Goal: Task Accomplishment & Management: Use online tool/utility

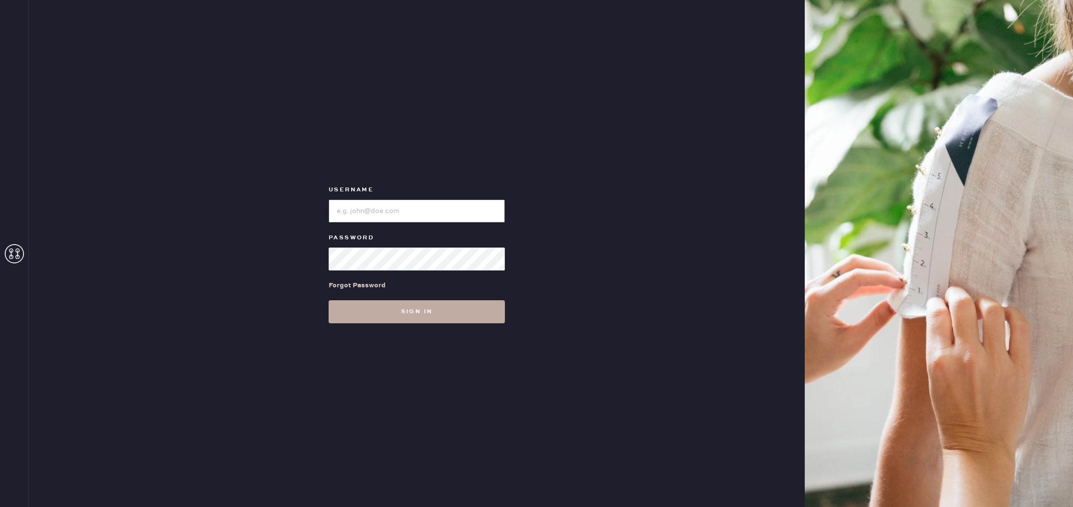
type input "reformationuppereastside"
click at [430, 308] on button "Sign in" at bounding box center [417, 311] width 176 height 23
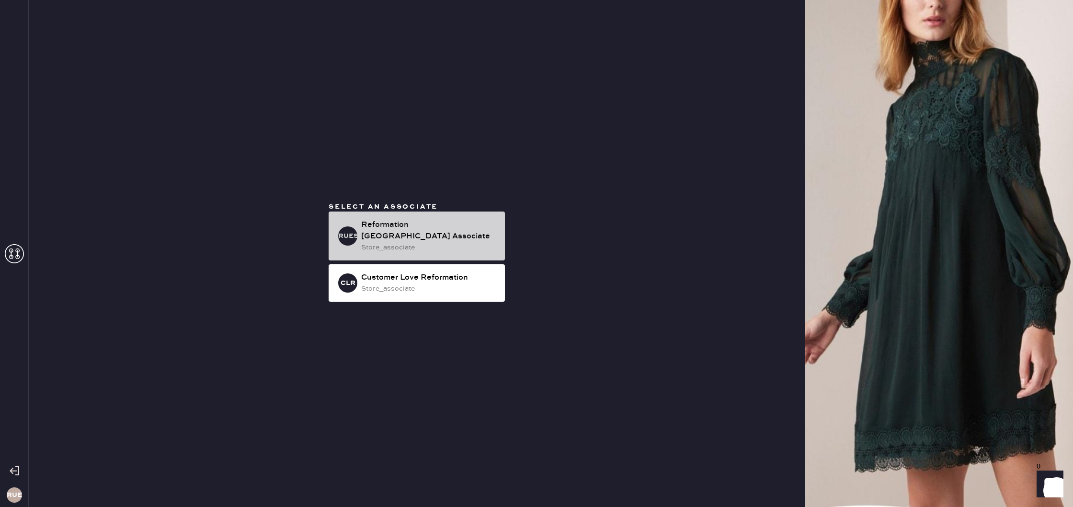
click at [416, 220] on div "Reformation [GEOGRAPHIC_DATA] Associate" at bounding box center [429, 230] width 136 height 23
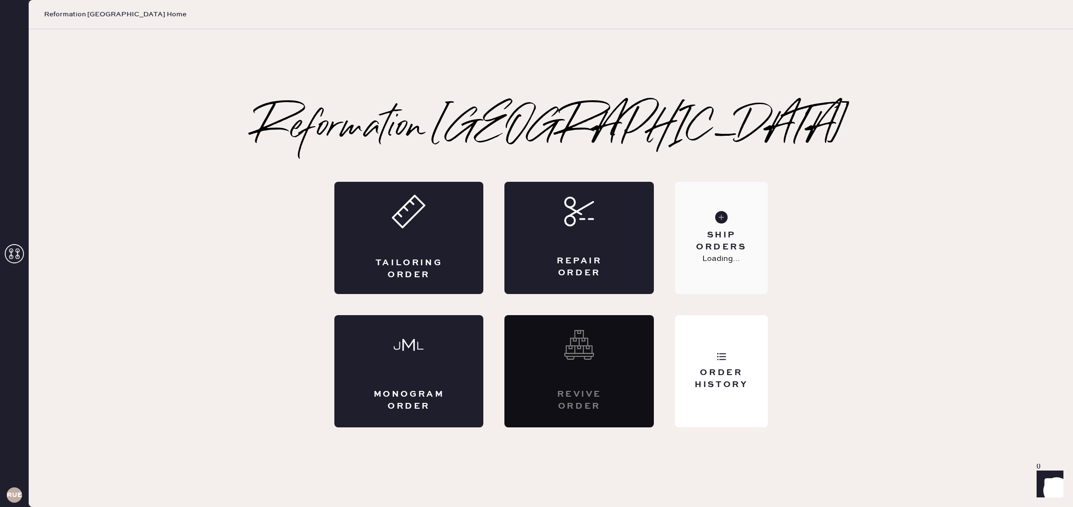
click at [733, 237] on div "Ship Orders" at bounding box center [721, 241] width 77 height 24
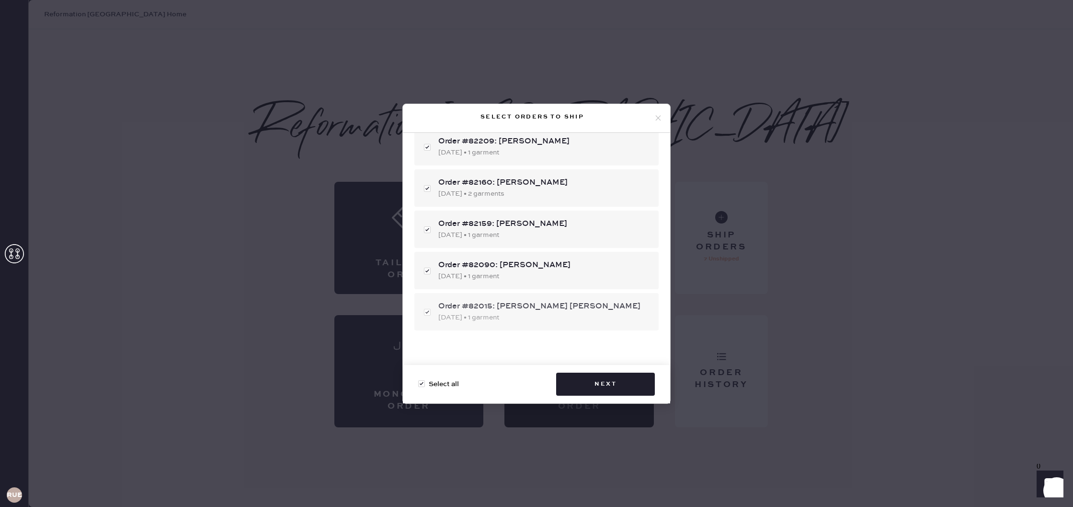
scroll to position [113, 0]
click at [583, 225] on div "Order #82159: [PERSON_NAME]" at bounding box center [544, 223] width 213 height 12
checkbox input "false"
click at [582, 227] on div "Order #82159: [PERSON_NAME]" at bounding box center [544, 223] width 213 height 12
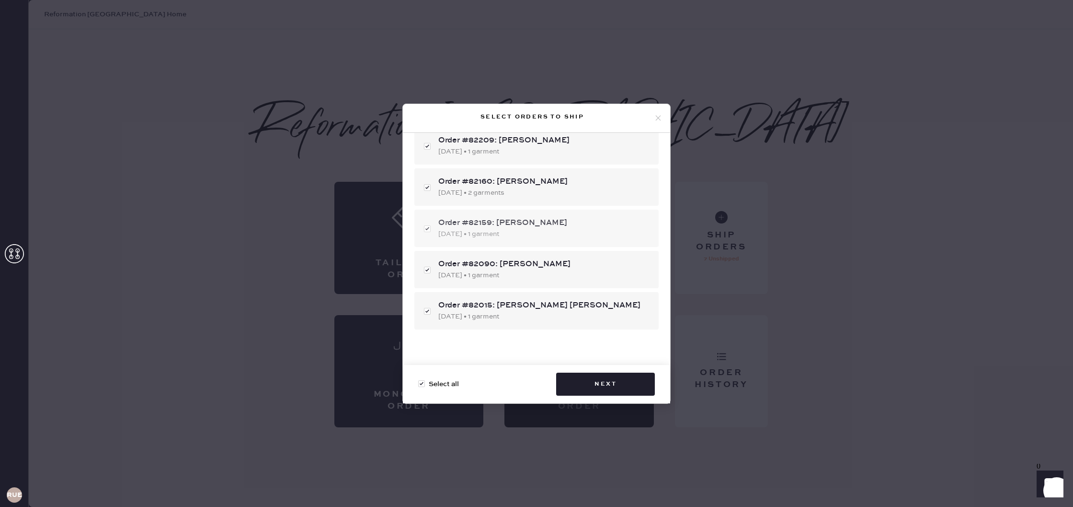
checkbox input "true"
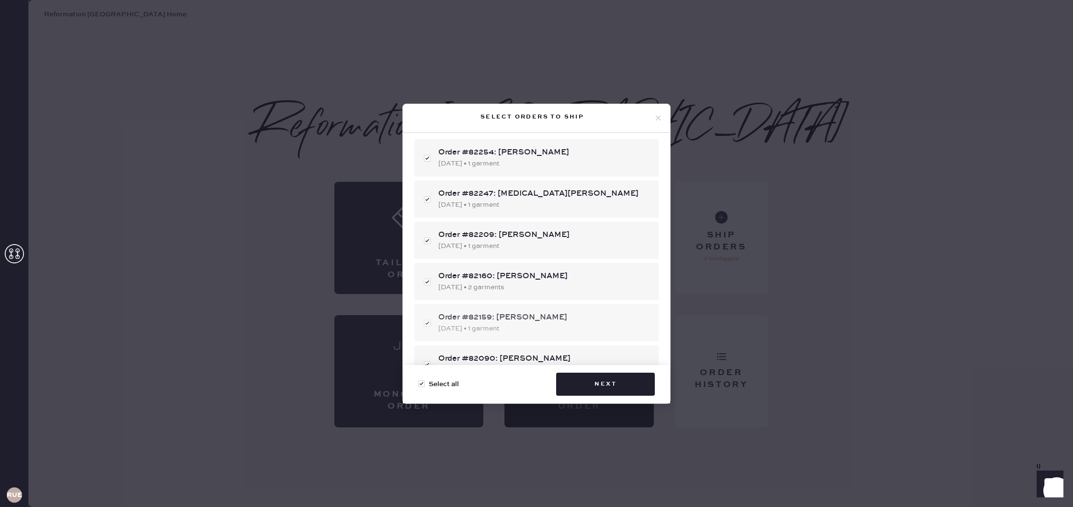
scroll to position [0, 0]
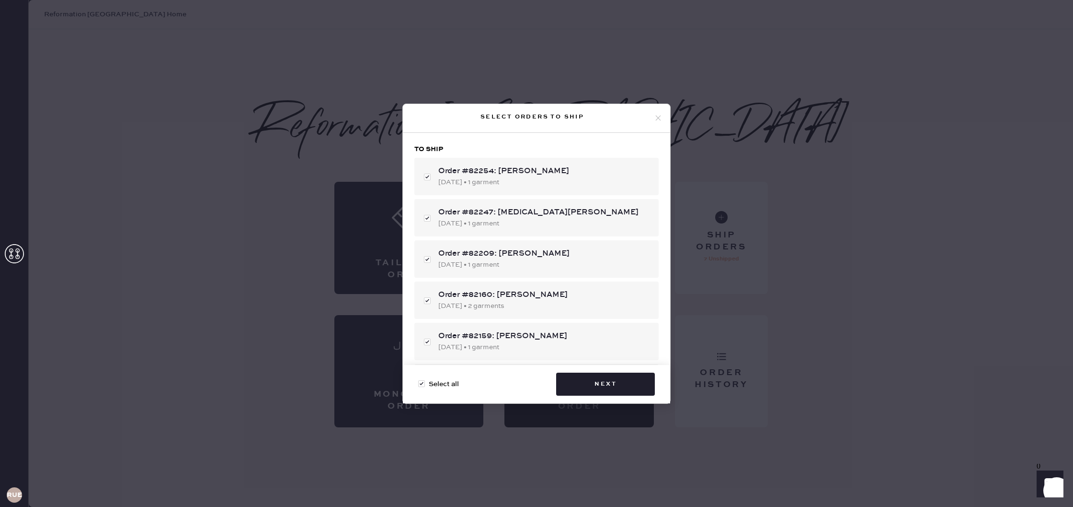
click at [858, 250] on div "Select orders to ship To ship Order #82254: [PERSON_NAME] [DATE] • 1 garment Or…" at bounding box center [536, 253] width 1073 height 507
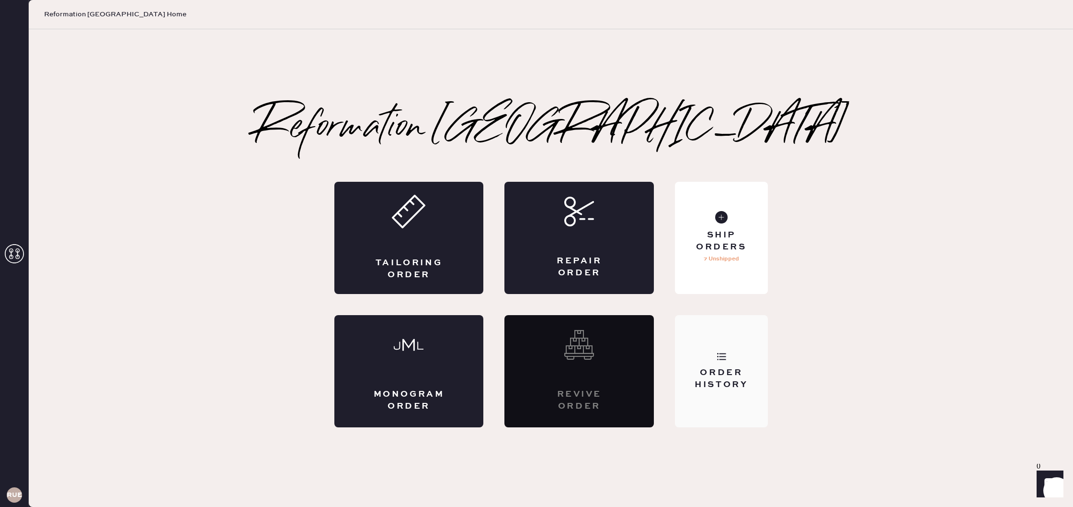
click at [744, 381] on div "Order History" at bounding box center [721, 379] width 77 height 24
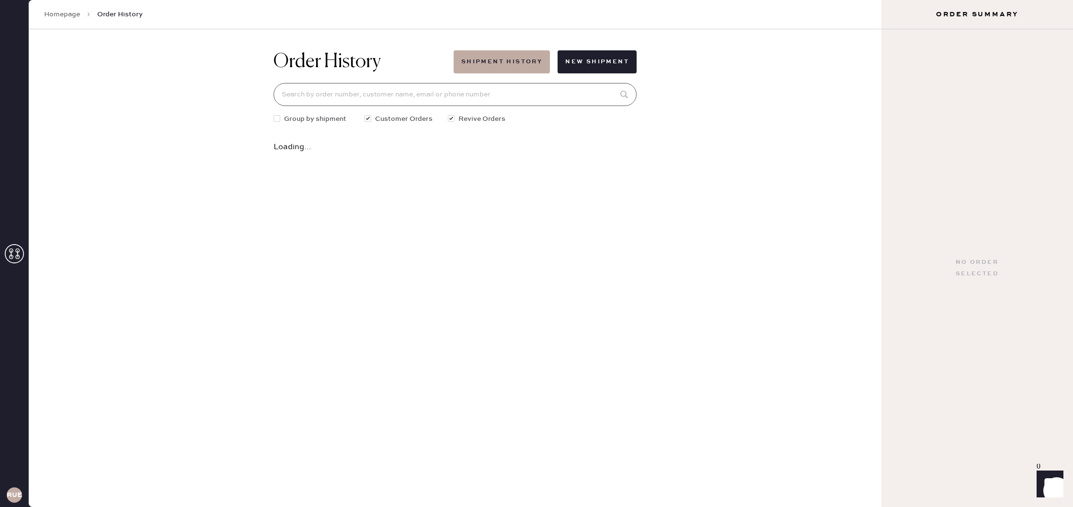
click at [510, 97] on input at bounding box center [455, 94] width 363 height 23
type input "82159"
click at [516, 154] on div "[DATE] • 1 garment" at bounding box center [446, 156] width 327 height 11
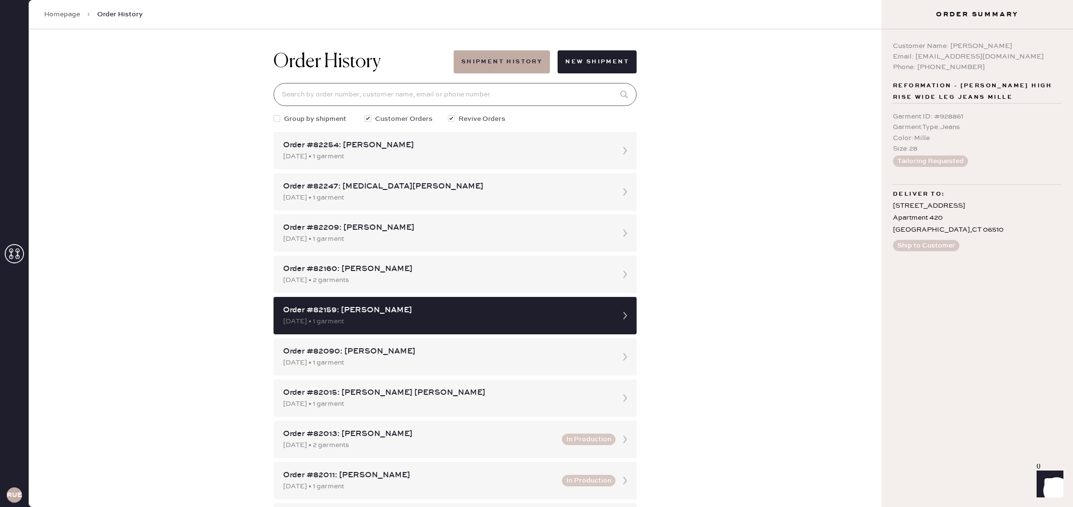
click at [470, 99] on input at bounding box center [455, 94] width 363 height 23
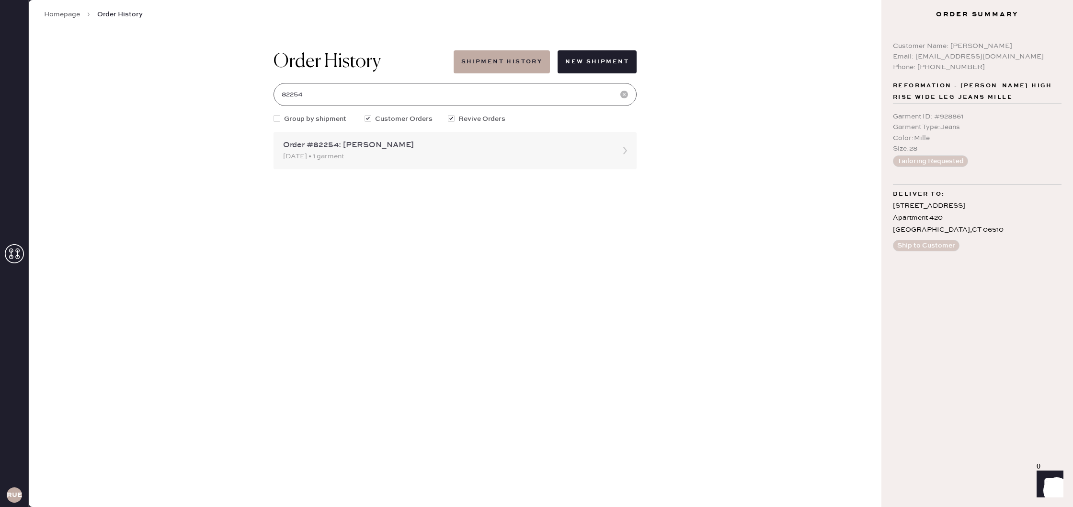
type input "82254"
click at [484, 160] on div "[DATE] • 1 garment" at bounding box center [446, 156] width 327 height 11
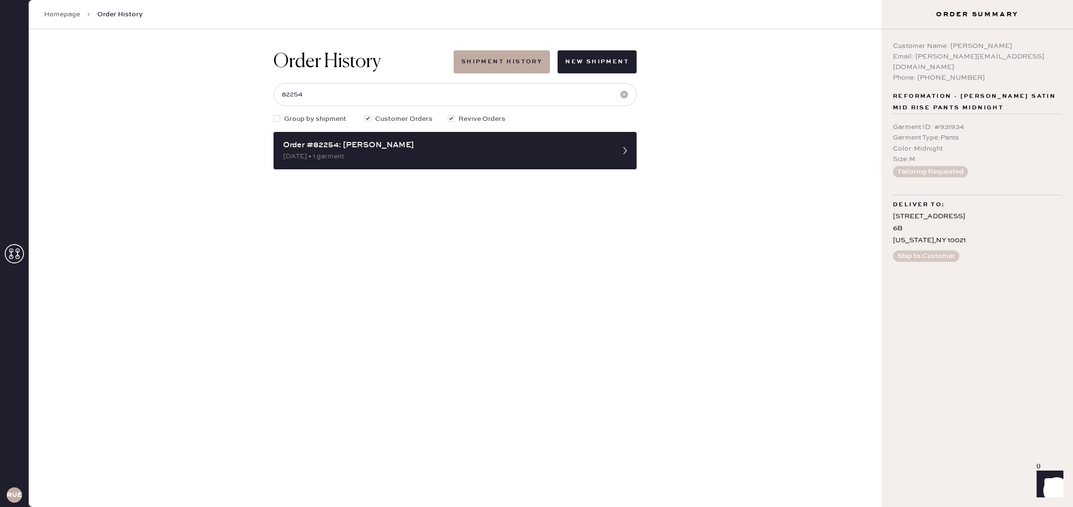
click at [61, 13] on link "Homepage" at bounding box center [62, 15] width 36 height 10
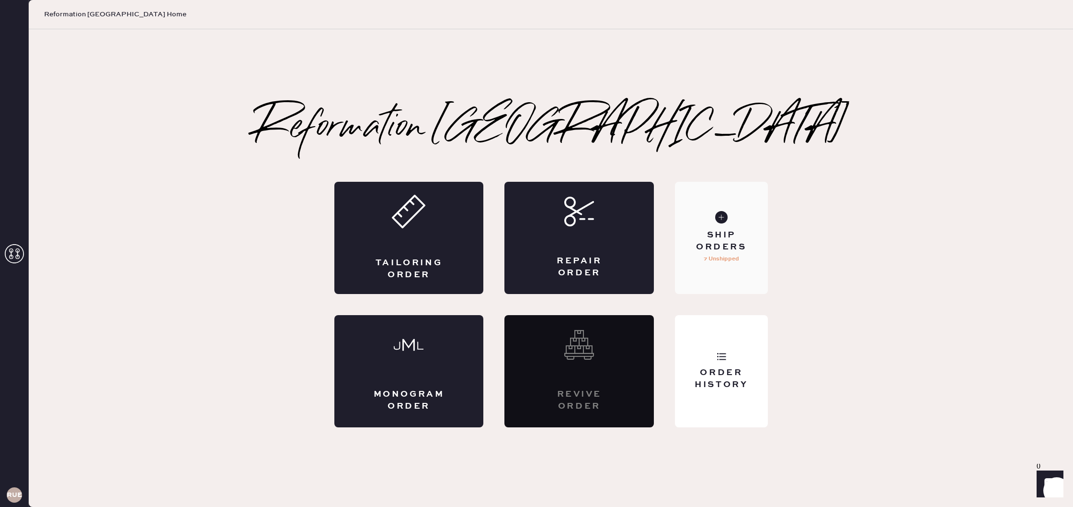
click at [751, 223] on div "Ship Orders 7 Unshipped" at bounding box center [721, 238] width 92 height 112
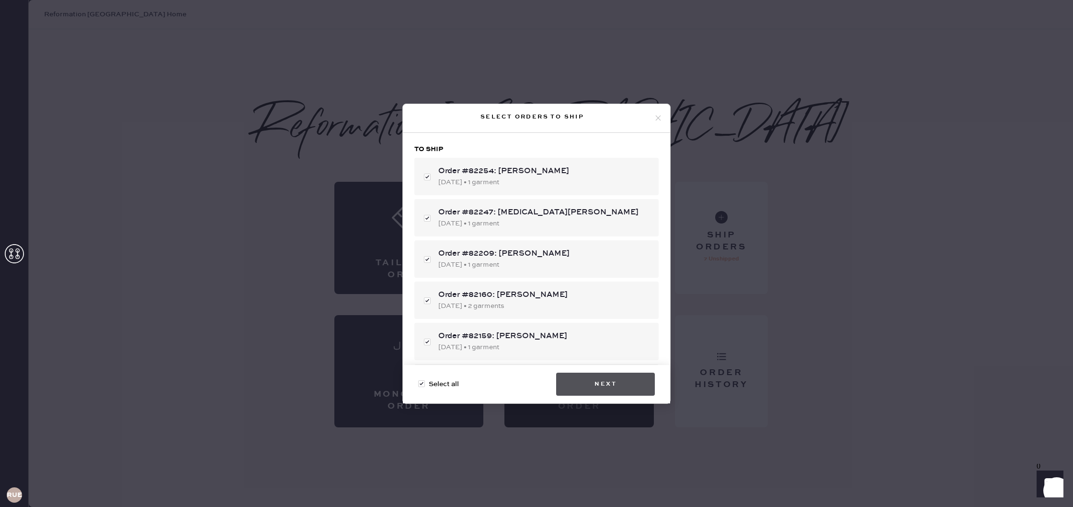
click at [628, 379] on button "Next" at bounding box center [605, 383] width 99 height 23
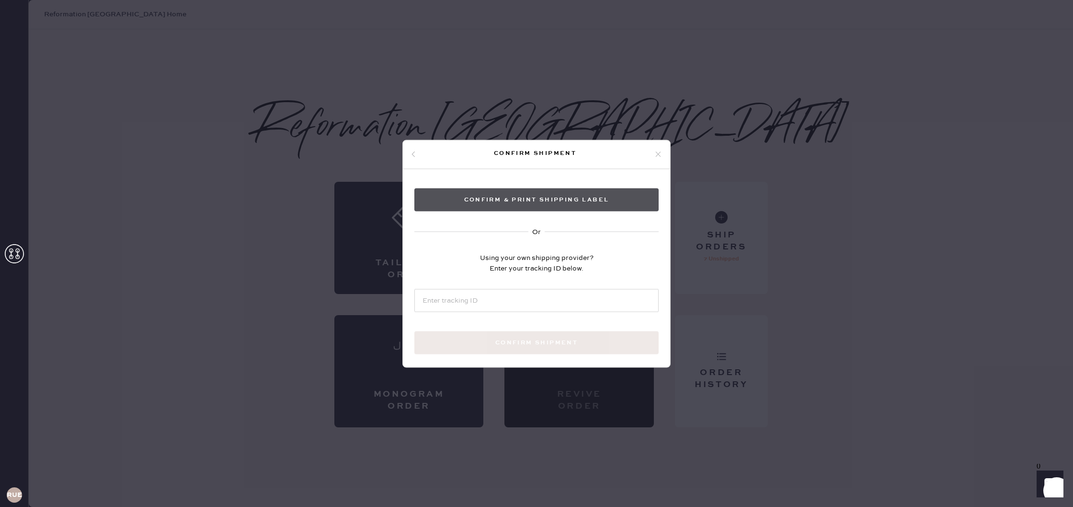
click at [524, 198] on button "Confirm & Print shipping label" at bounding box center [537, 199] width 244 height 23
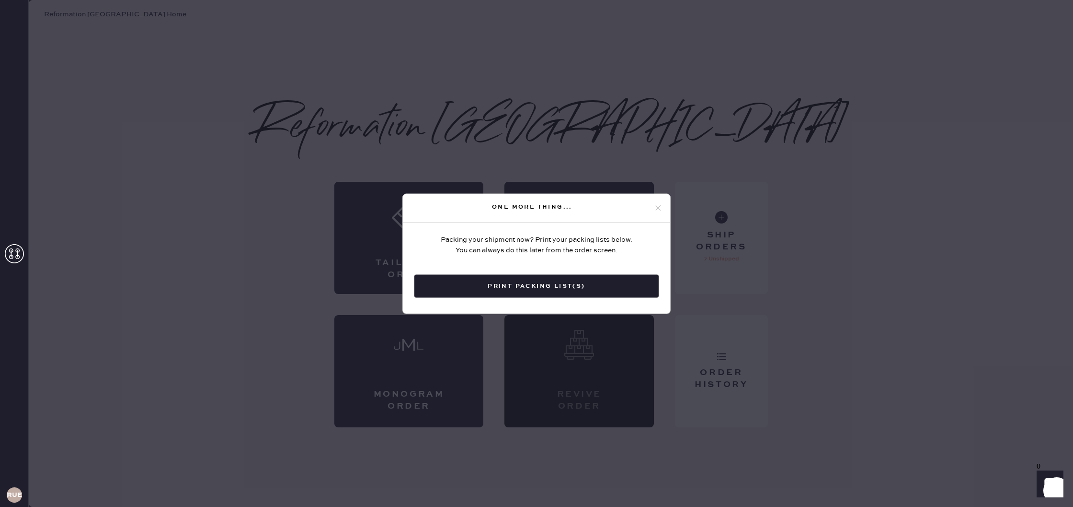
click at [658, 208] on icon at bounding box center [658, 208] width 9 height 9
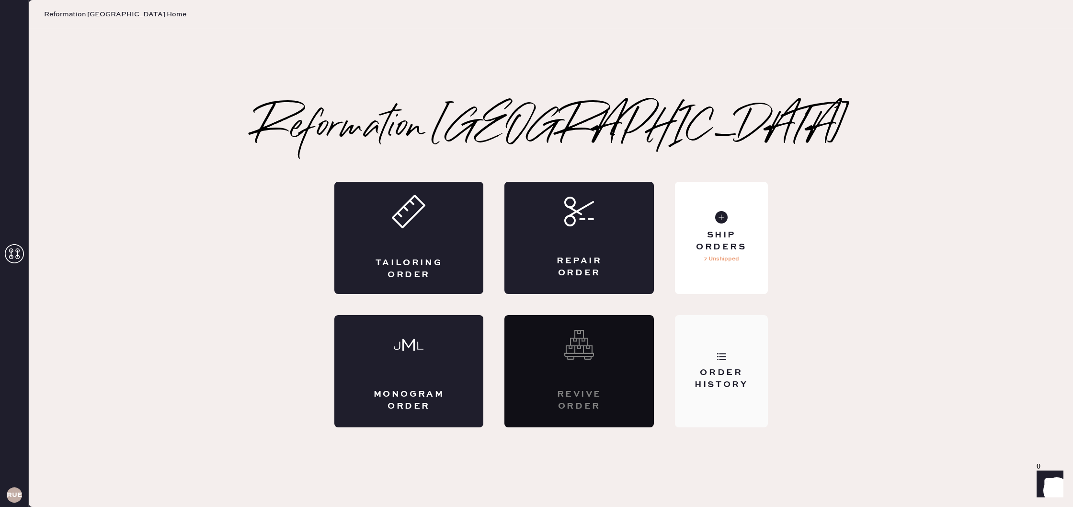
click at [724, 370] on div "Order History" at bounding box center [721, 379] width 77 height 24
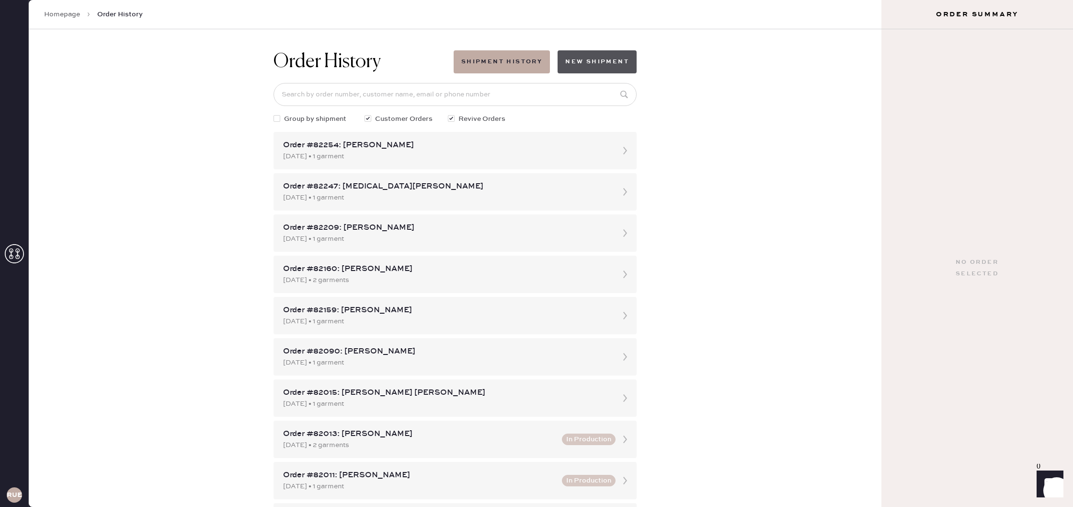
click at [608, 58] on button "New Shipment" at bounding box center [597, 61] width 79 height 23
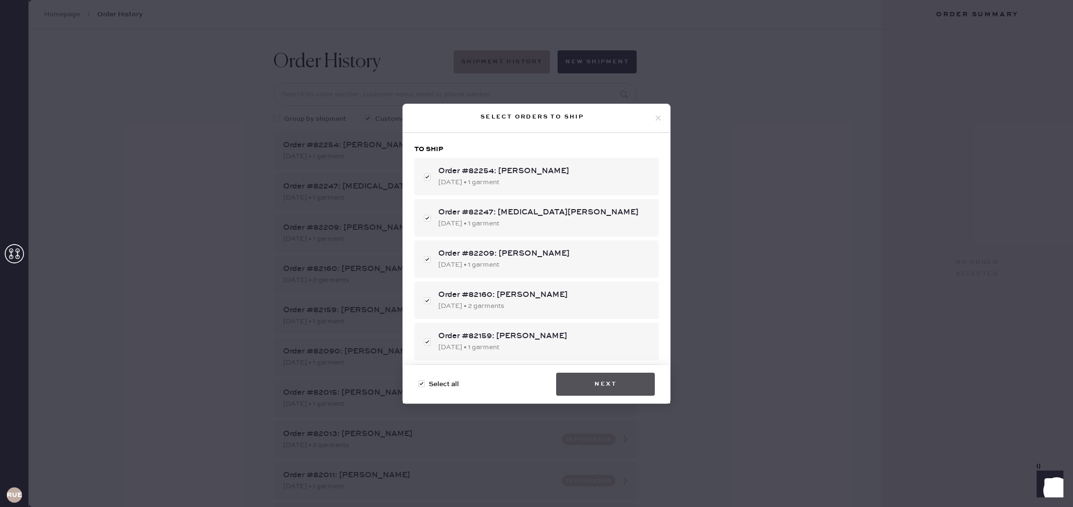
checkbox input "false"
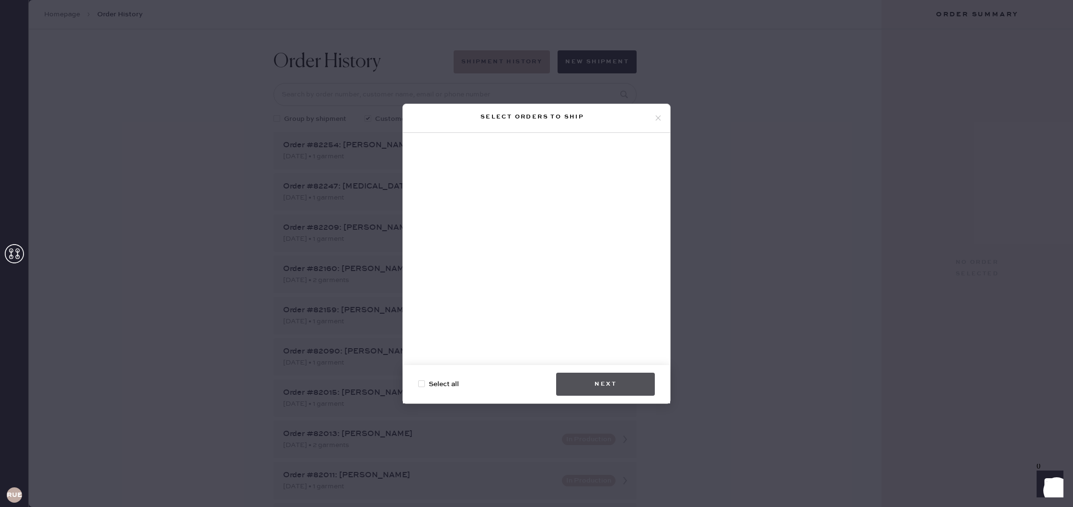
click at [621, 389] on button "Next" at bounding box center [605, 383] width 99 height 23
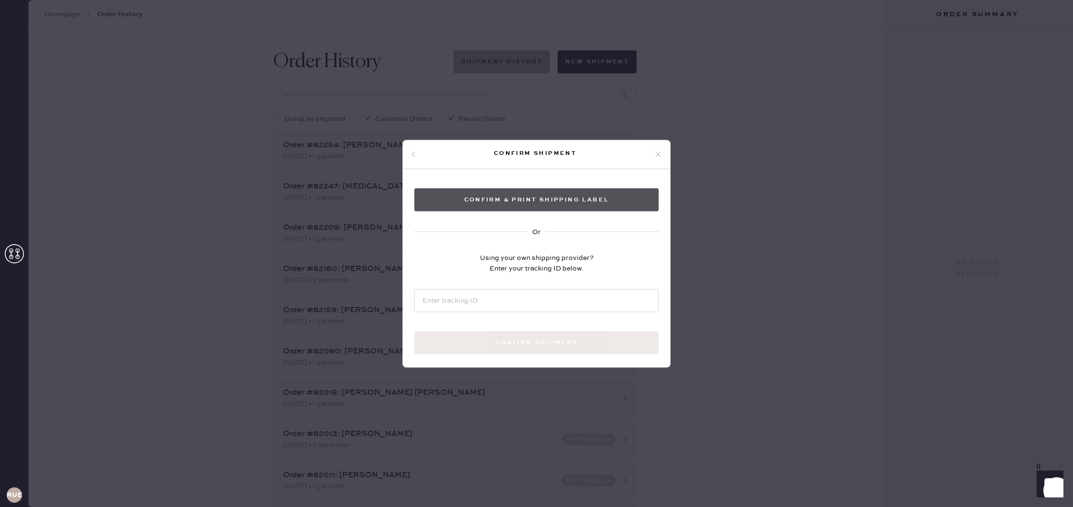
click at [561, 197] on button "Confirm & Print shipping label" at bounding box center [537, 199] width 244 height 23
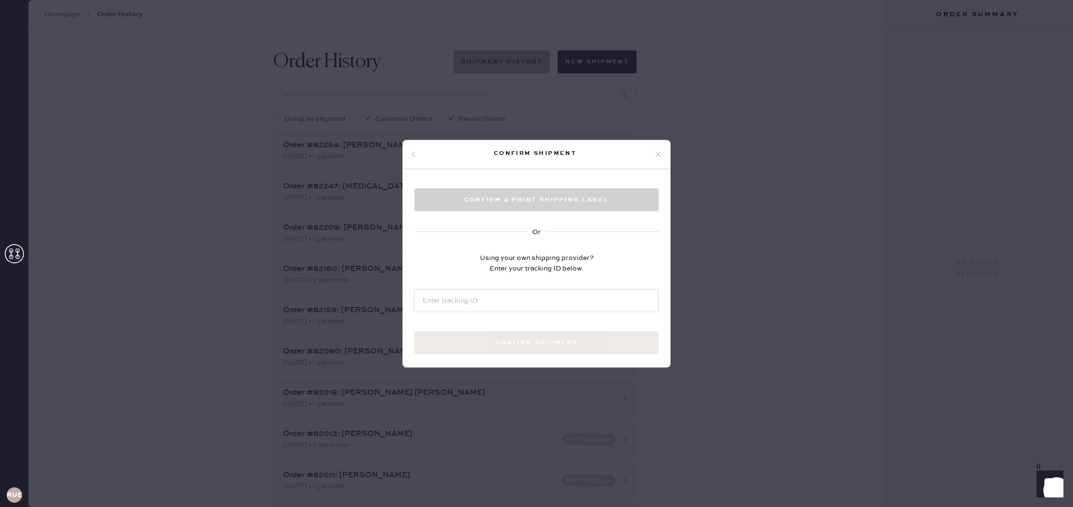
drag, startPoint x: 715, startPoint y: 252, endPoint x: 686, endPoint y: 229, distance: 36.9
click at [715, 252] on div "Confirm shipment Confirm & Print shipping label Or Using your own shipping prov…" at bounding box center [536, 253] width 1073 height 507
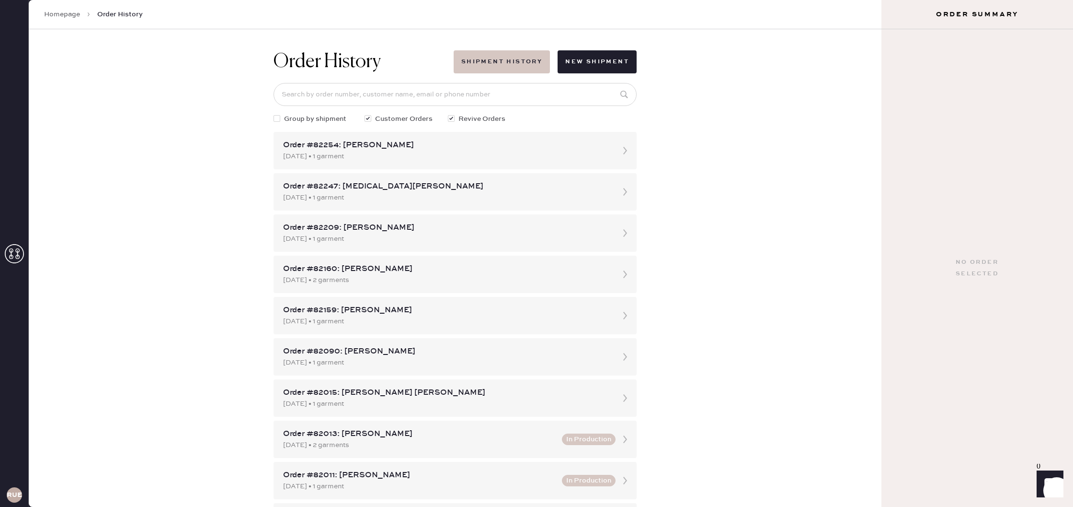
click at [487, 62] on button "Shipment History" at bounding box center [502, 61] width 96 height 23
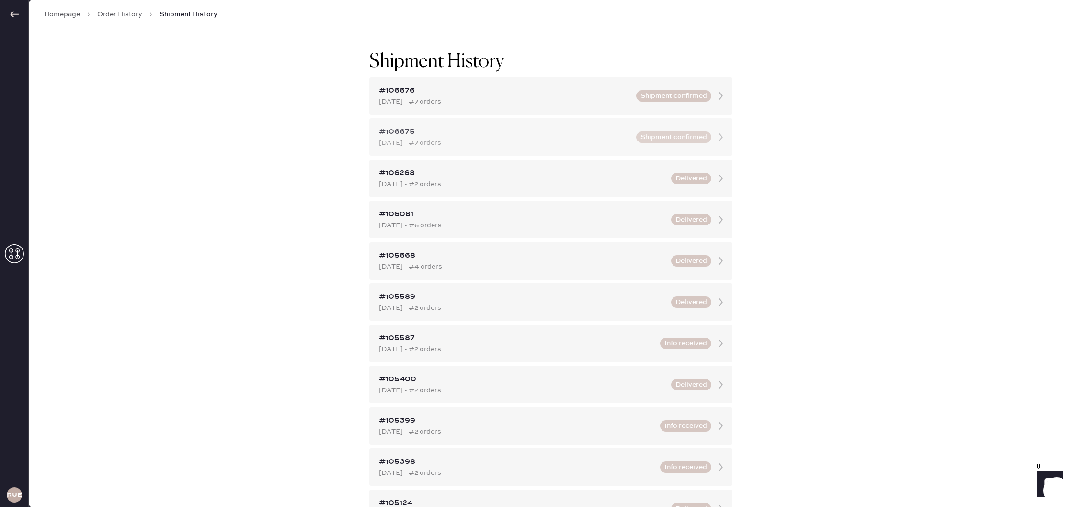
click at [538, 127] on div "#106675" at bounding box center [505, 132] width 252 height 12
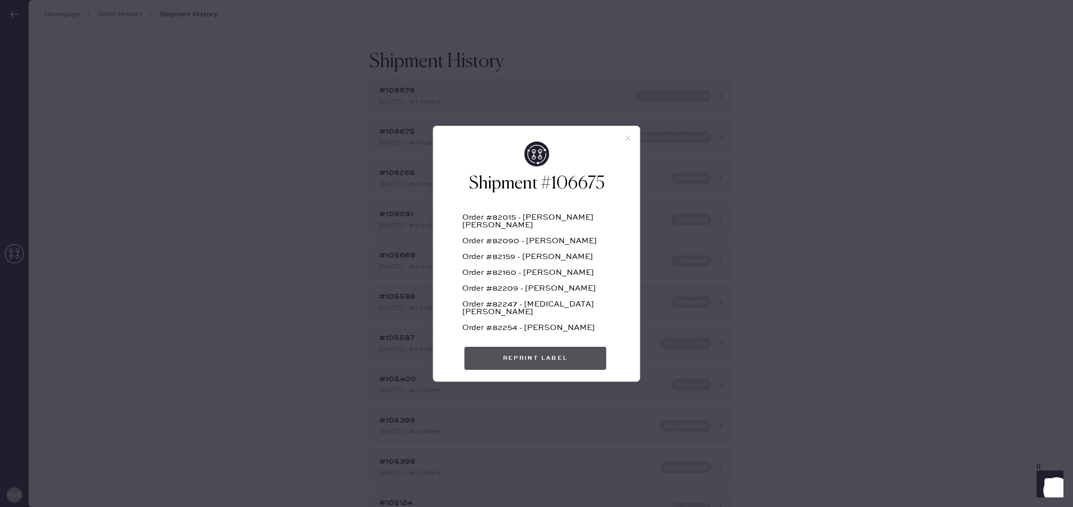
click at [540, 354] on button "Reprint Label" at bounding box center [536, 357] width 142 height 23
